Goal: Find specific page/section: Find specific page/section

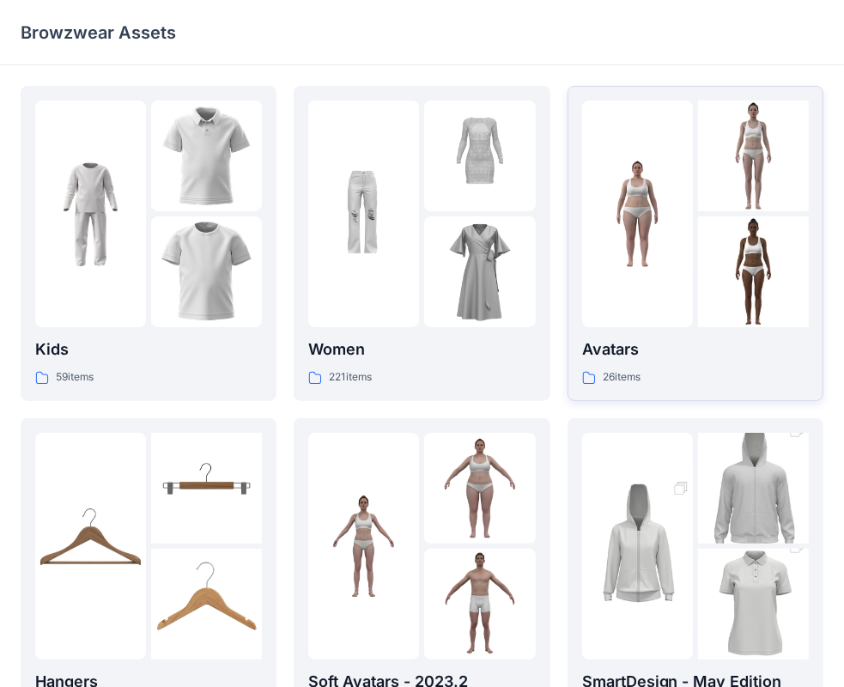
click at [696, 203] on div at bounding box center [695, 213] width 227 height 227
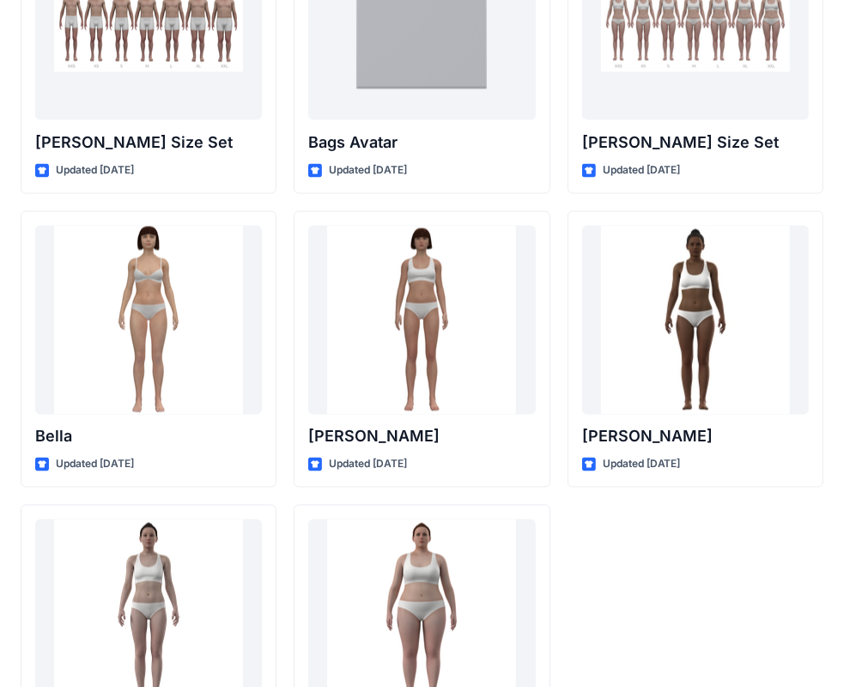
scroll to position [1703, 0]
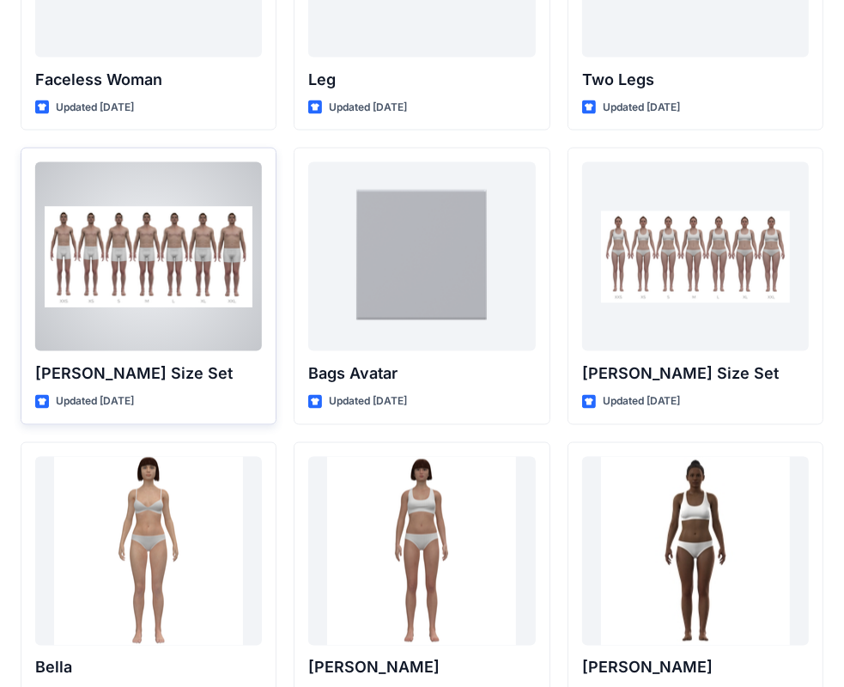
click at [152, 296] on div at bounding box center [148, 256] width 227 height 189
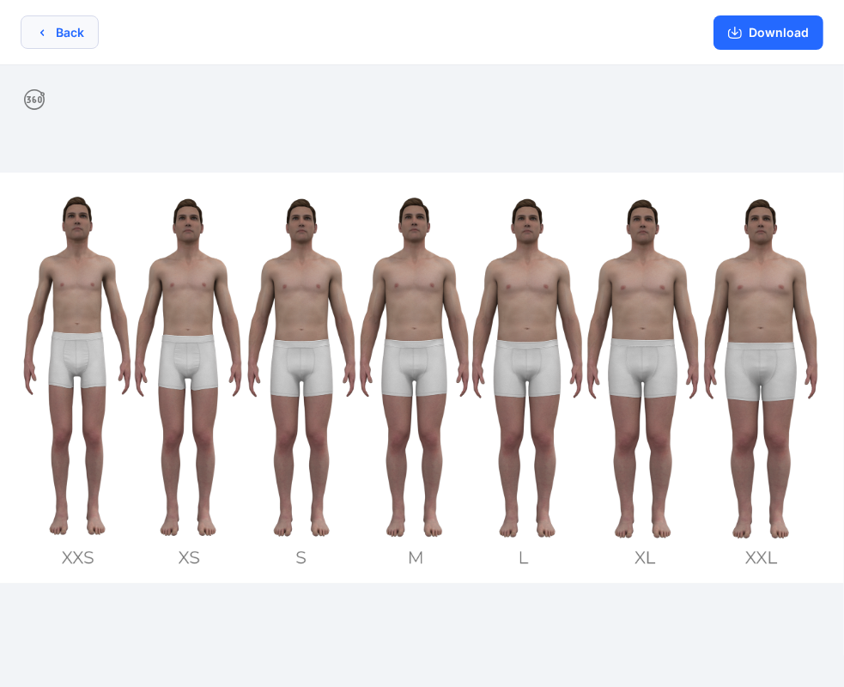
click at [56, 30] on button "Back" at bounding box center [60, 31] width 78 height 33
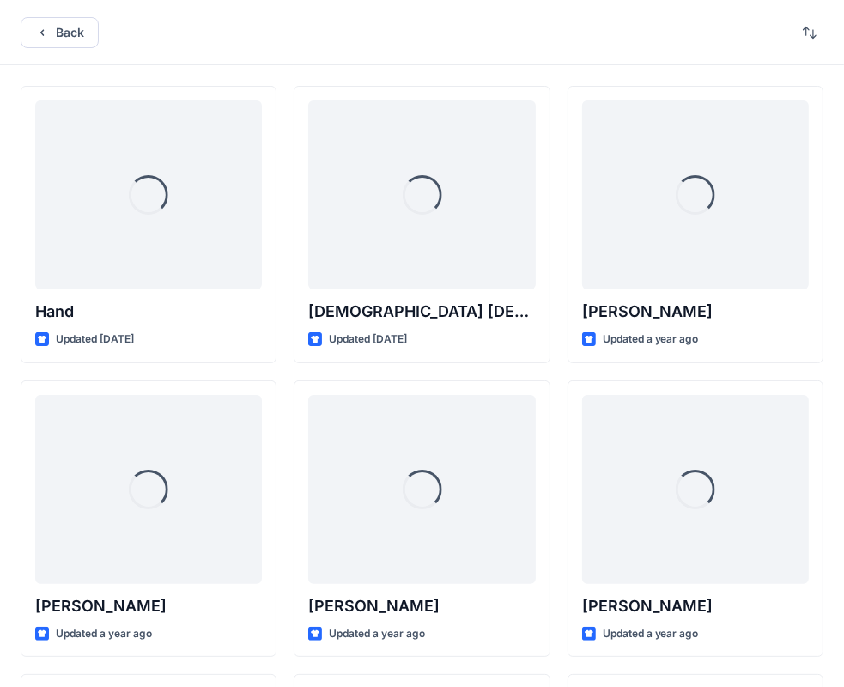
scroll to position [1703, 0]
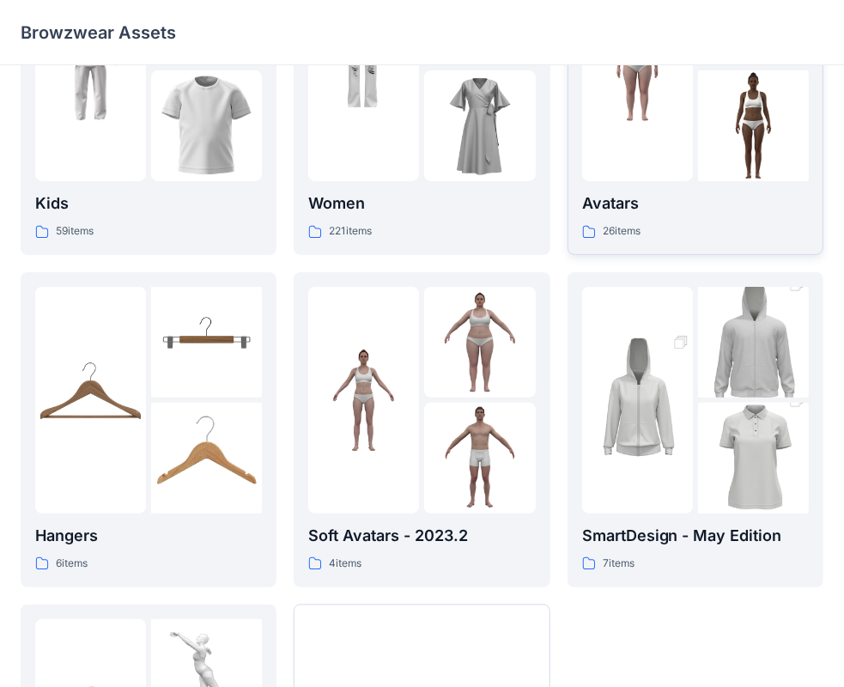
scroll to position [172, 0]
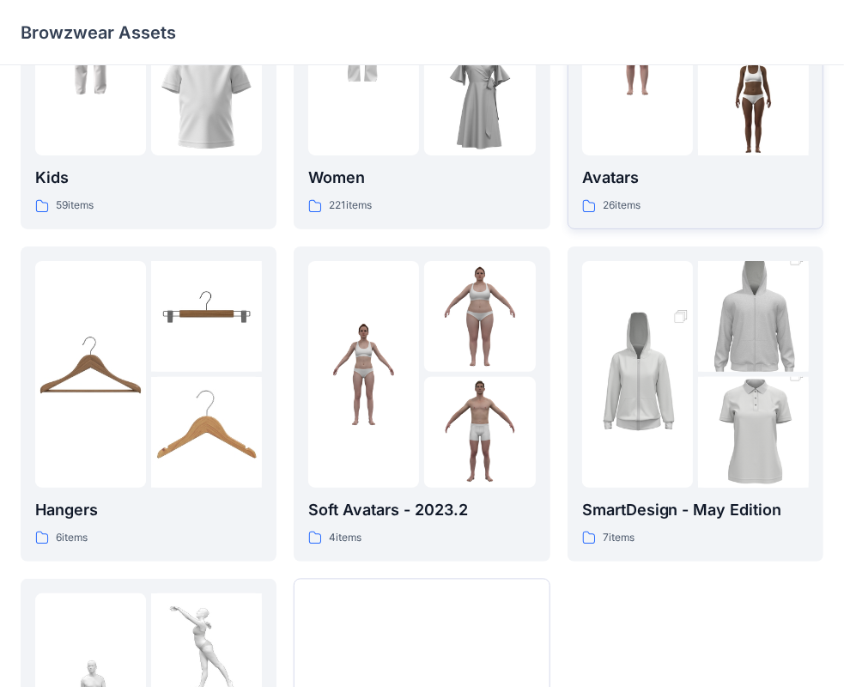
click at [719, 128] on img at bounding box center [753, 100] width 111 height 111
